Goal: Navigation & Orientation: Find specific page/section

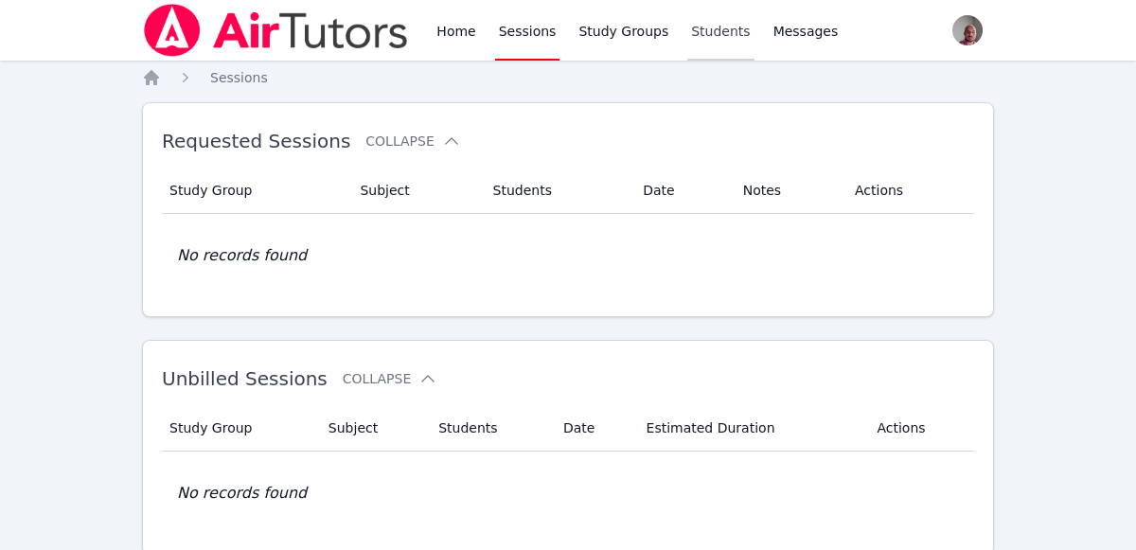
click at [697, 29] on link "Students" at bounding box center [721, 30] width 66 height 61
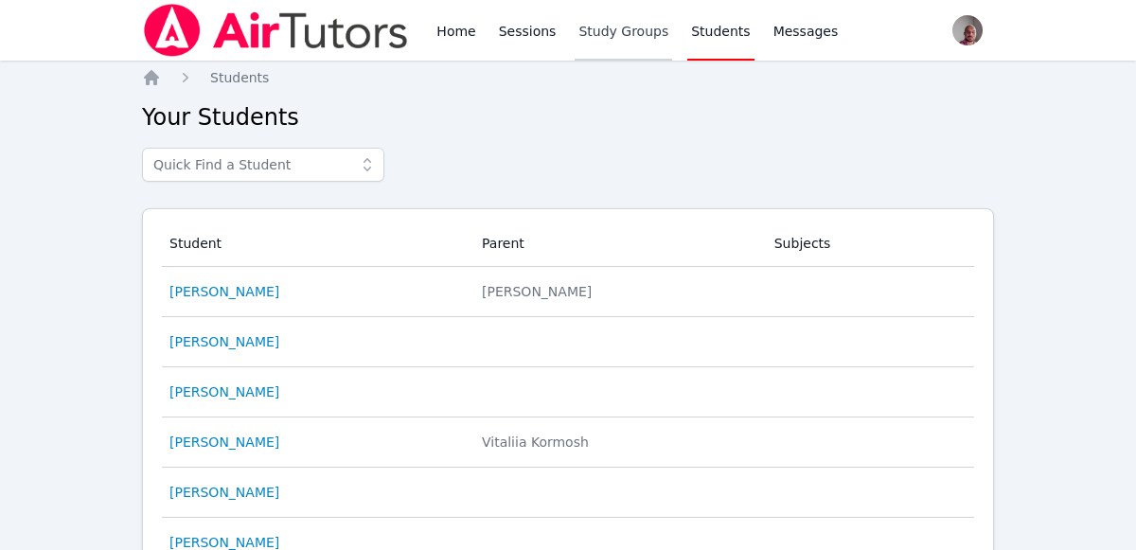
click at [630, 34] on link "Study Groups" at bounding box center [624, 30] width 98 height 61
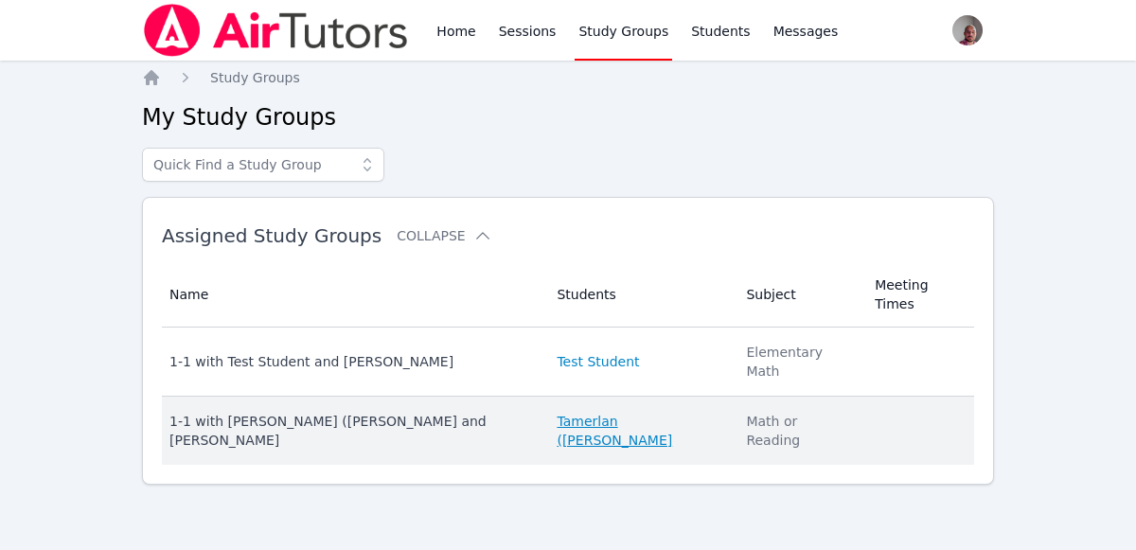
click at [632, 412] on link "Tamerlan ([PERSON_NAME]" at bounding box center [640, 431] width 167 height 38
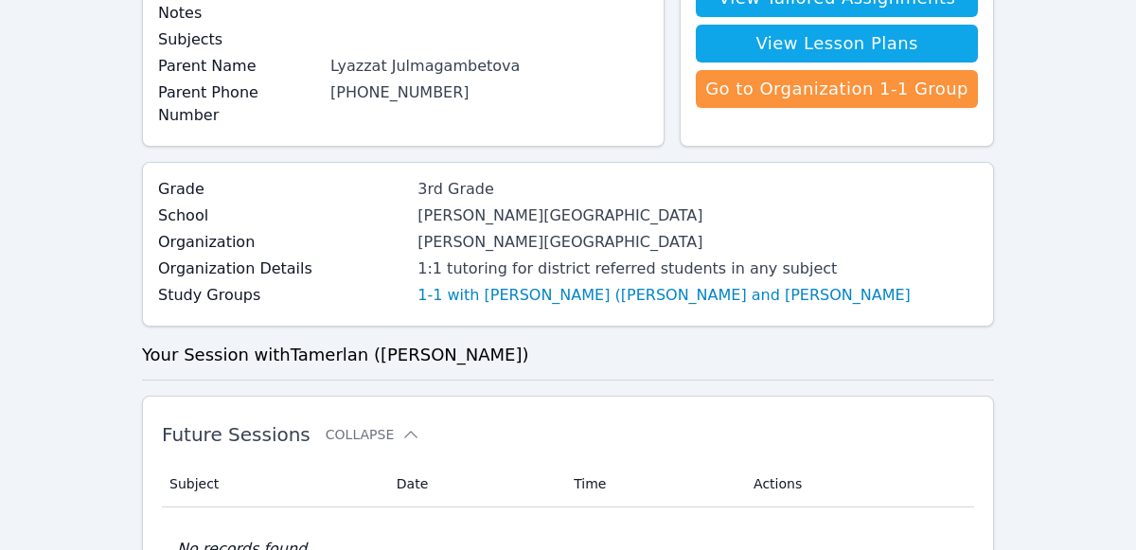
scroll to position [223, 0]
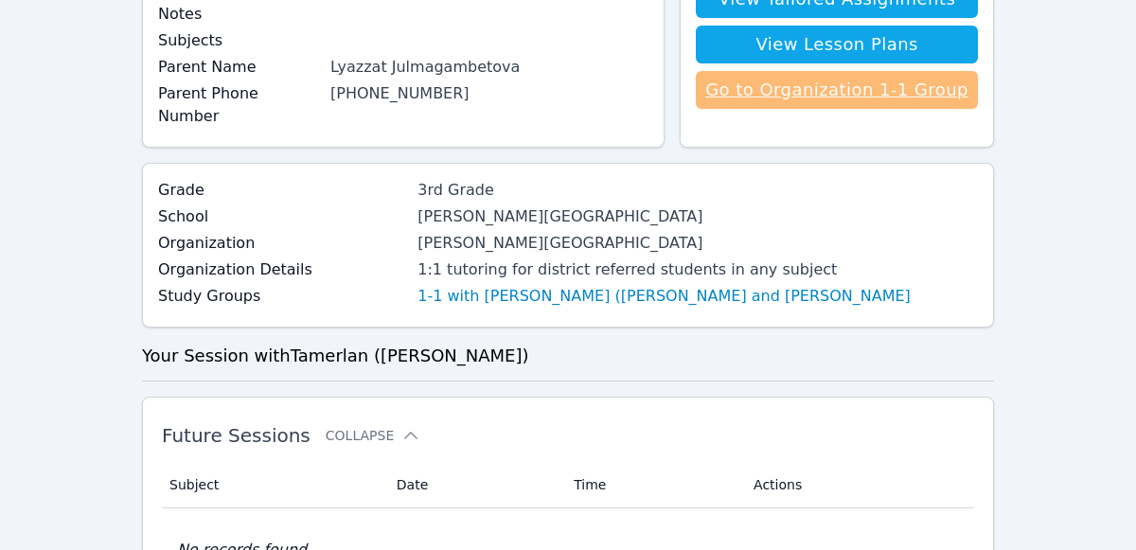
click at [926, 96] on link "Go to Organization 1-1 Group" at bounding box center [837, 90] width 282 height 38
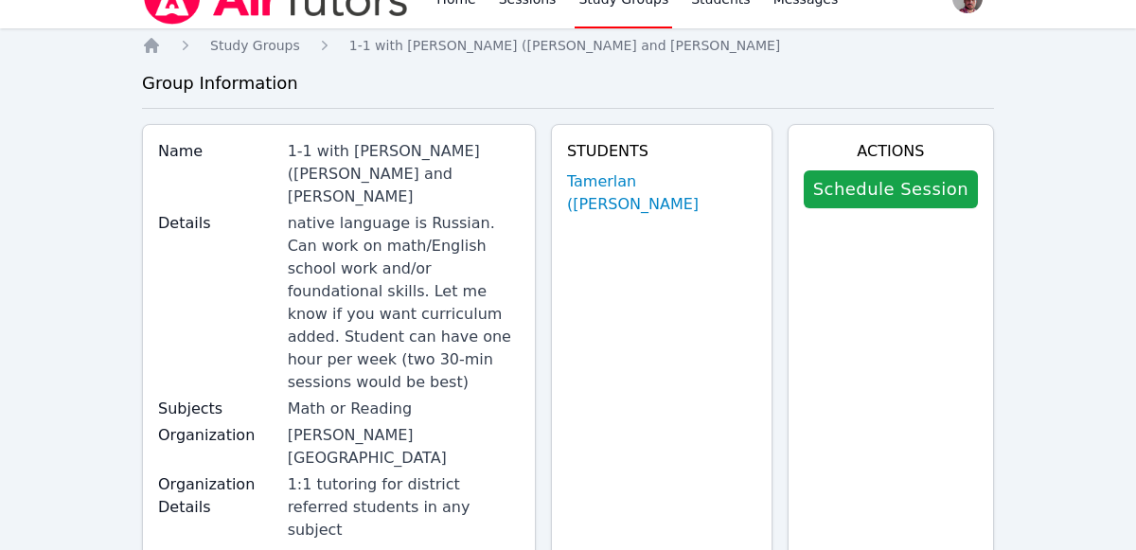
scroll to position [33, 0]
